Goal: Transaction & Acquisition: Download file/media

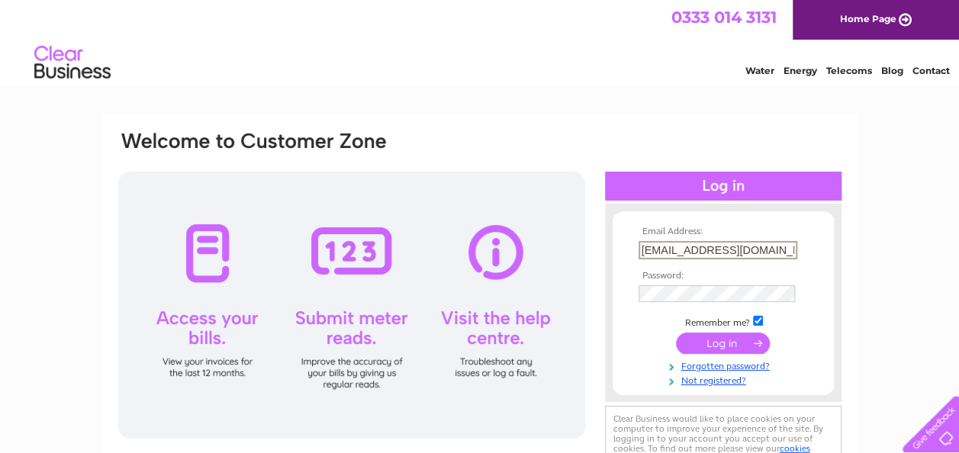
drag, startPoint x: 0, startPoint y: 0, endPoint x: 695, endPoint y: 339, distance: 773.2
click at [695, 339] on input "submit" at bounding box center [723, 343] width 94 height 21
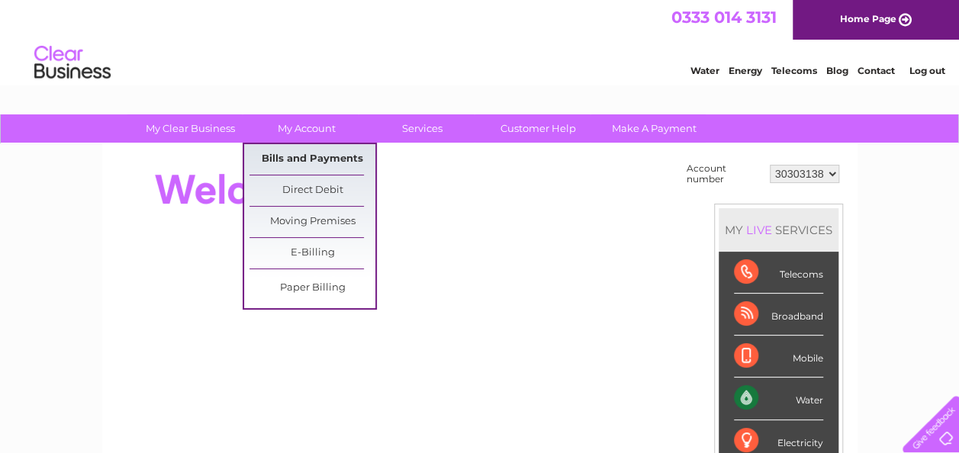
click at [325, 160] on link "Bills and Payments" at bounding box center [312, 159] width 126 height 31
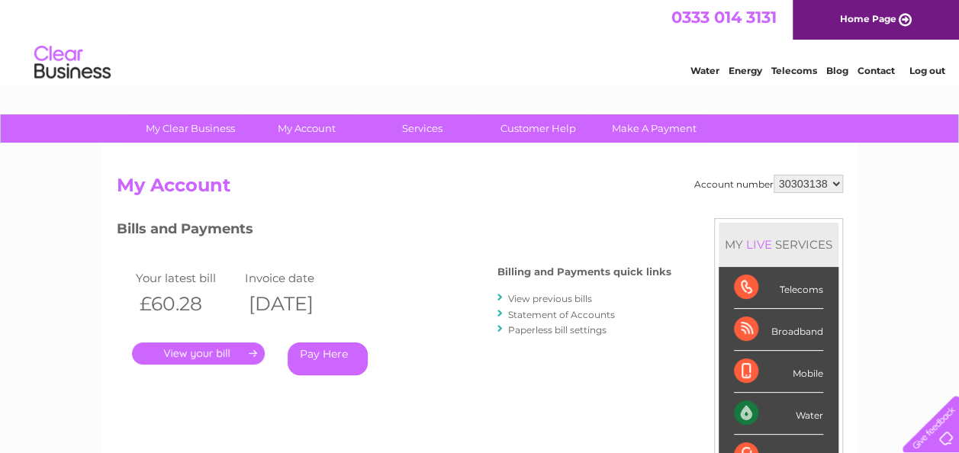
click at [214, 346] on link "." at bounding box center [198, 354] width 133 height 22
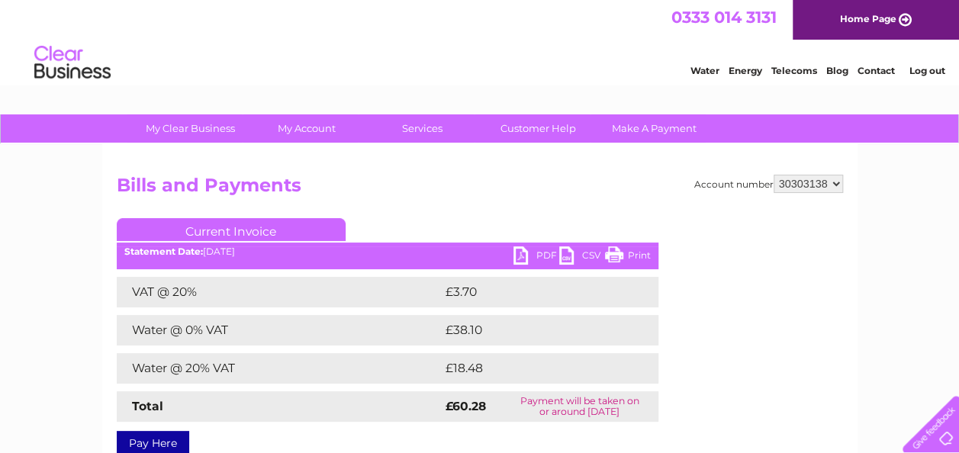
click at [528, 252] on link "PDF" at bounding box center [536, 257] width 46 height 22
